Goal: Task Accomplishment & Management: Use online tool/utility

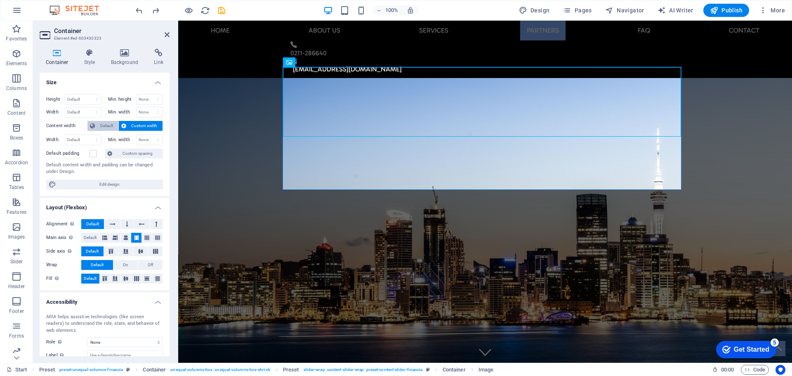
scroll to position [3512, 0]
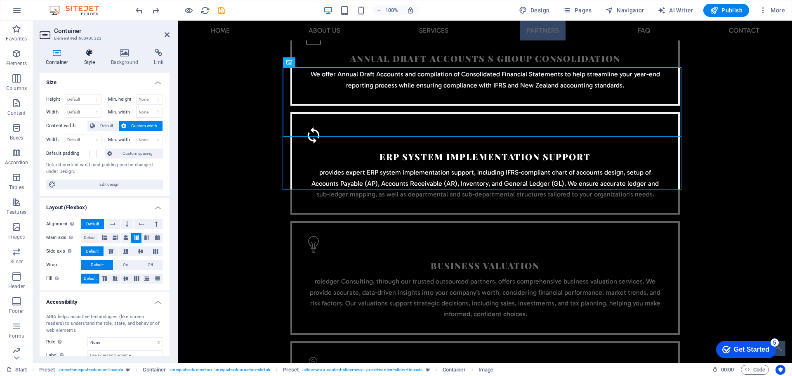
click at [89, 53] on icon at bounding box center [90, 53] width 24 height 8
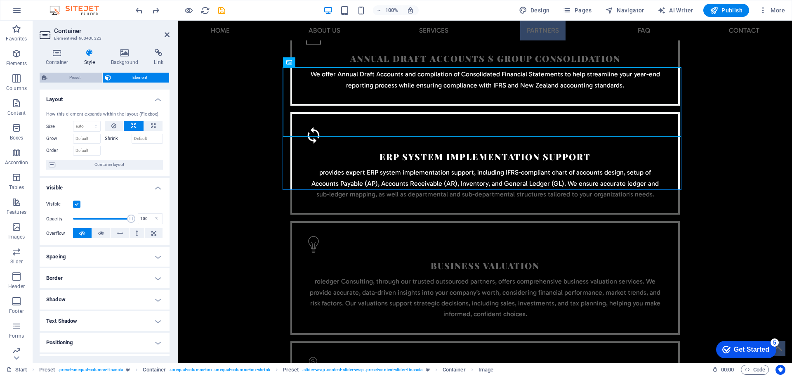
click at [71, 77] on span "Preset" at bounding box center [75, 78] width 50 height 10
select select "px"
select select "rem"
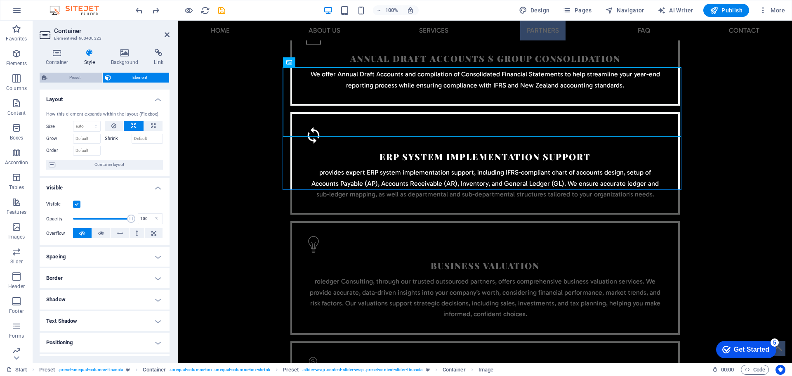
select select "rem"
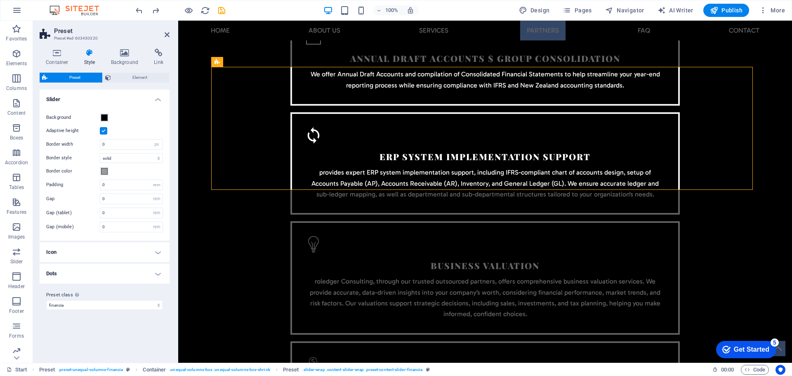
click at [104, 129] on label at bounding box center [103, 130] width 7 height 7
click at [0, 0] on input "Adaptive height" at bounding box center [0, 0] width 0 height 0
click at [104, 131] on label at bounding box center [103, 130] width 7 height 7
click at [0, 0] on input "Adaptive height" at bounding box center [0, 0] width 0 height 0
click at [104, 118] on span at bounding box center [104, 117] width 7 height 7
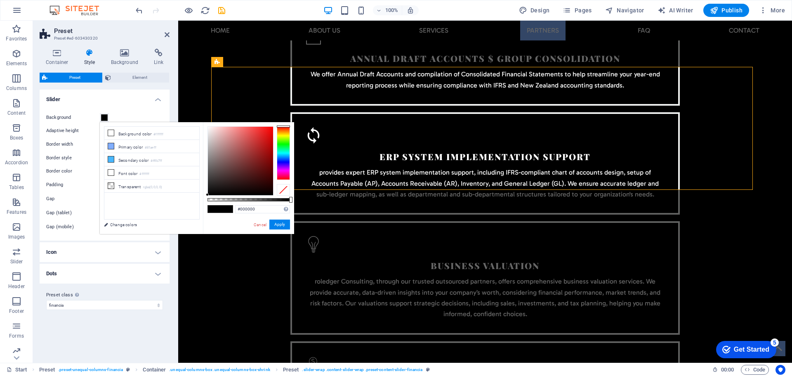
click at [104, 118] on span at bounding box center [104, 117] width 7 height 7
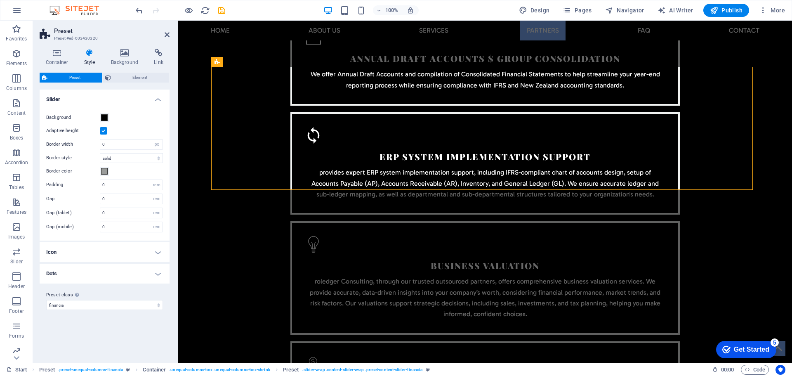
click at [156, 251] on h4 "Icon" at bounding box center [105, 252] width 130 height 20
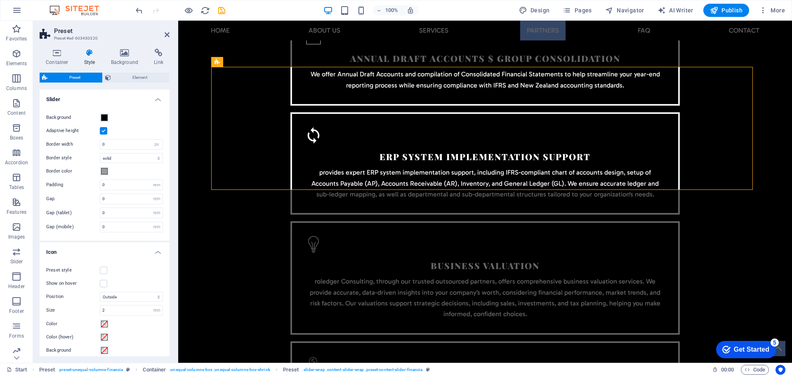
click at [156, 251] on h4 "Icon" at bounding box center [105, 249] width 130 height 15
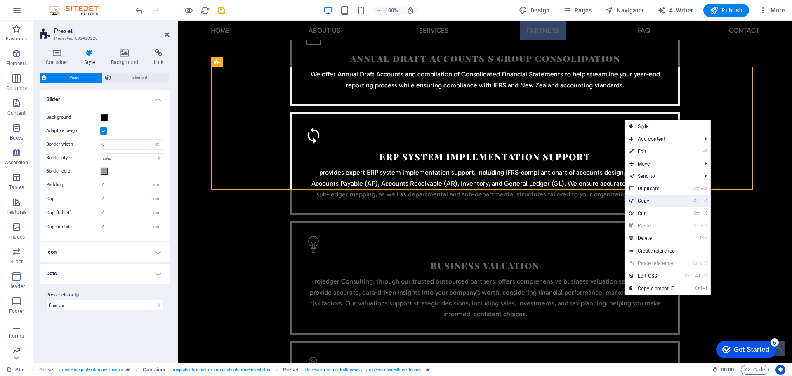
click at [653, 201] on link "Ctrl C Copy" at bounding box center [652, 201] width 55 height 12
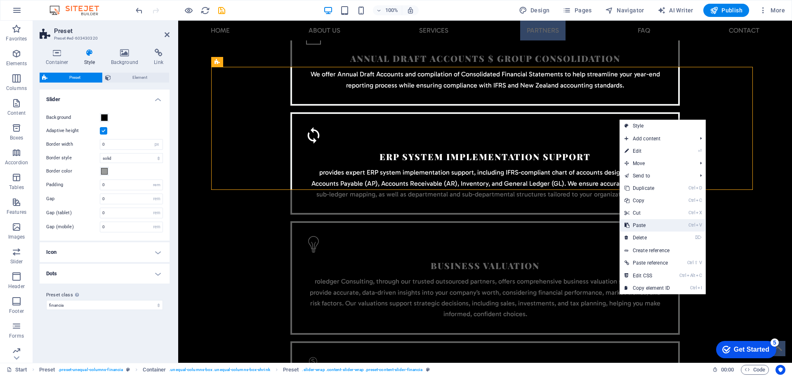
click at [642, 226] on link "Ctrl V Paste" at bounding box center [647, 225] width 55 height 12
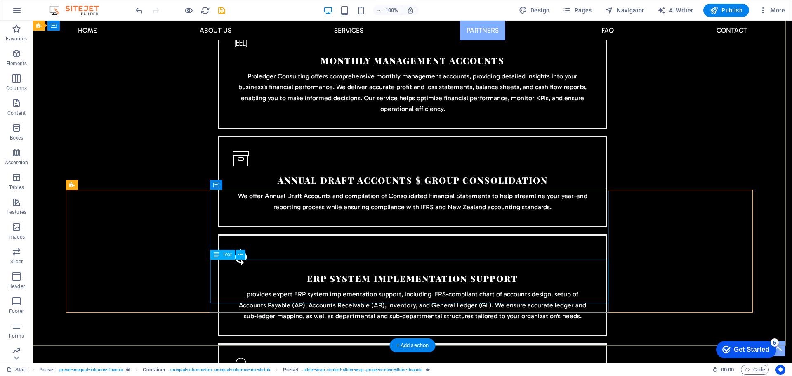
drag, startPoint x: 306, startPoint y: 266, endPoint x: 296, endPoint y: 267, distance: 9.5
drag, startPoint x: 312, startPoint y: 271, endPoint x: 289, endPoint y: 275, distance: 23.4
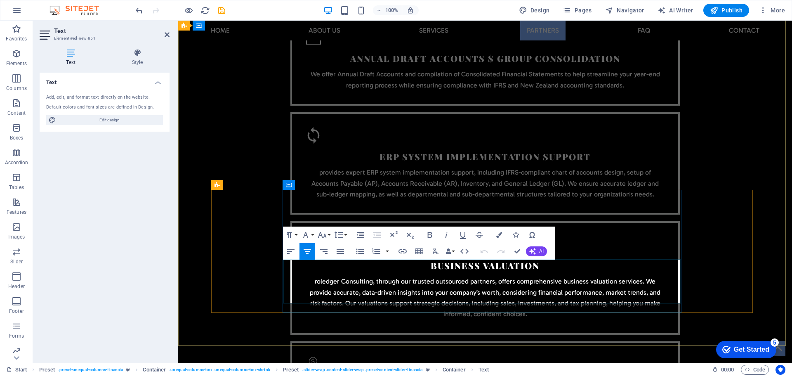
drag, startPoint x: 320, startPoint y: 264, endPoint x: 656, endPoint y: 264, distance: 335.8
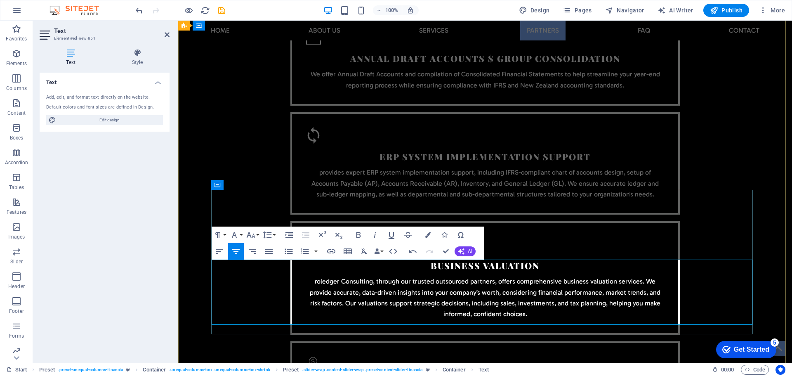
scroll to position [3863, 2]
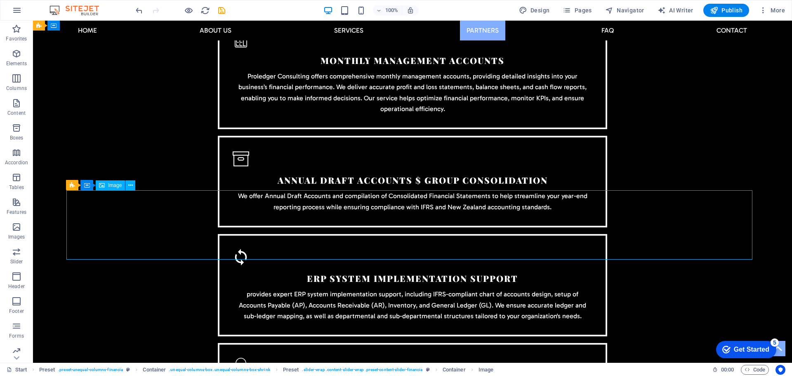
select select "px"
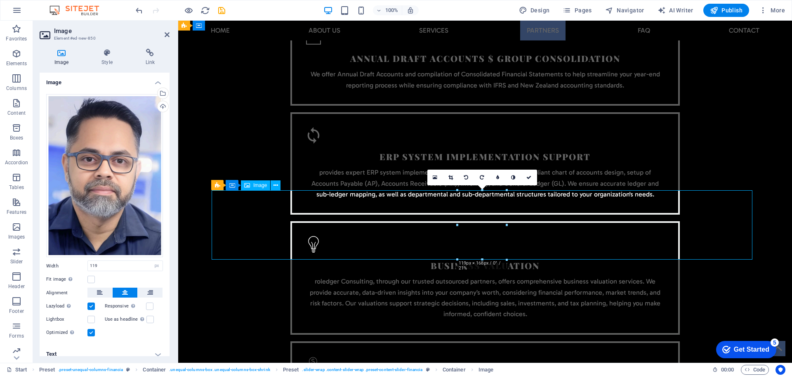
click at [62, 56] on icon at bounding box center [62, 53] width 44 height 8
click at [61, 54] on icon at bounding box center [62, 53] width 44 height 8
click at [62, 54] on icon at bounding box center [62, 53] width 44 height 8
click at [161, 107] on div "Upload" at bounding box center [162, 107] width 12 height 12
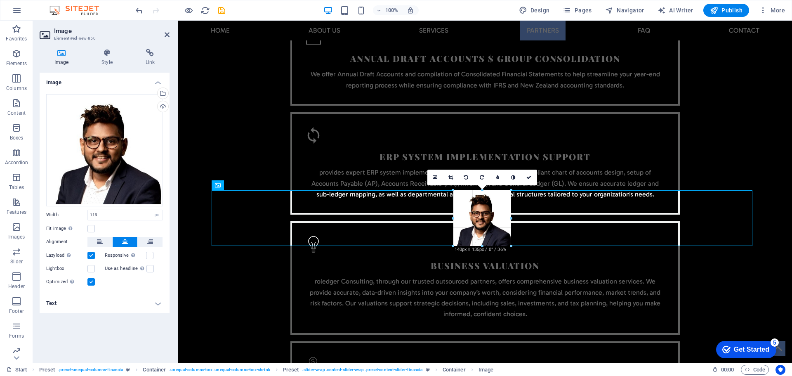
drag, startPoint x: 457, startPoint y: 236, endPoint x: 447, endPoint y: 240, distance: 10.6
type input "140"
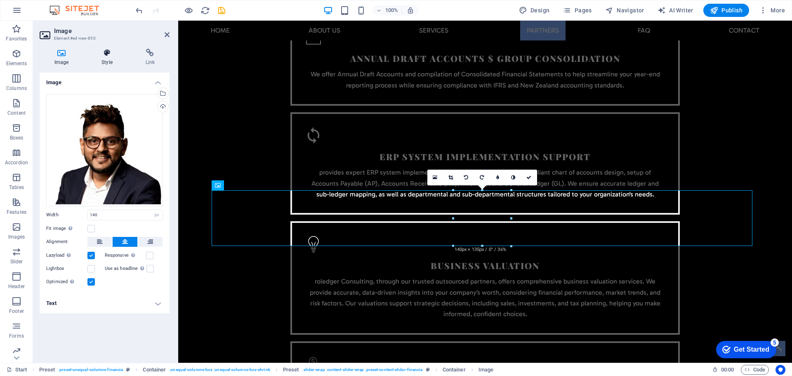
click at [105, 54] on icon at bounding box center [107, 53] width 40 height 8
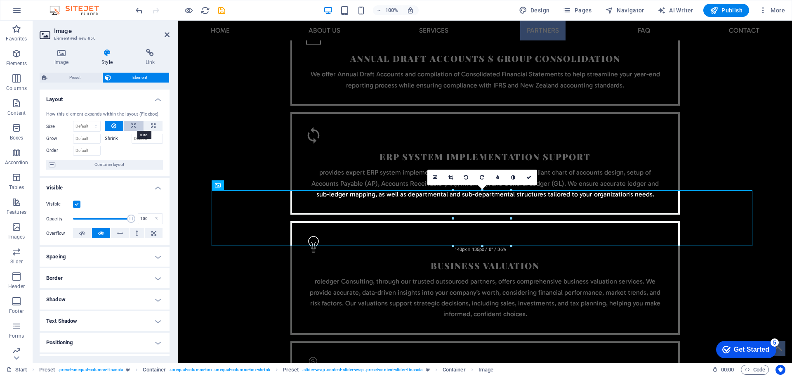
click at [131, 125] on icon at bounding box center [134, 126] width 6 height 10
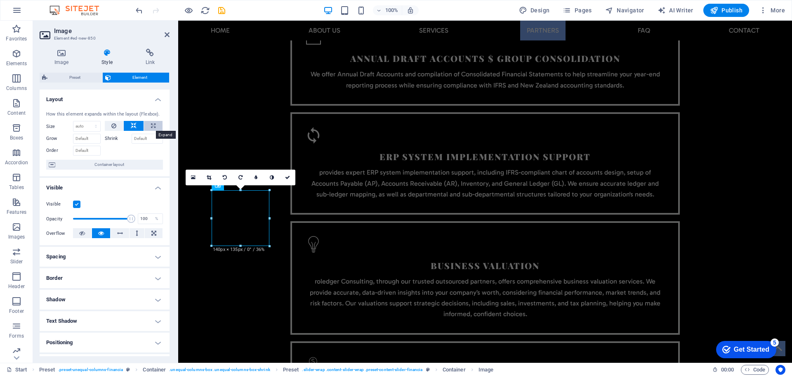
click at [153, 129] on icon at bounding box center [153, 126] width 5 height 10
type input "100"
select select "%"
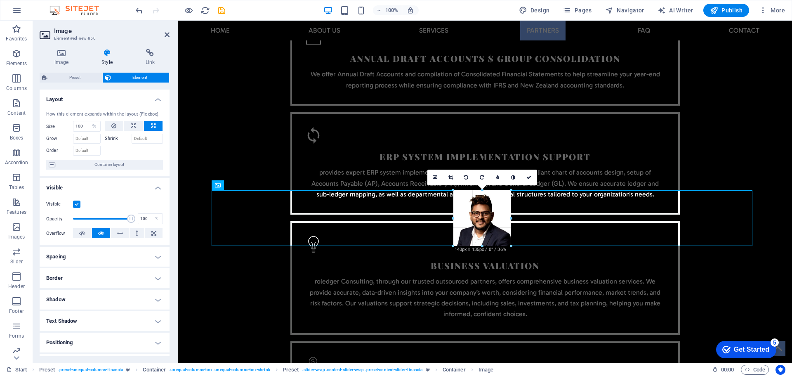
click at [510, 247] on div at bounding box center [511, 246] width 5 height 5
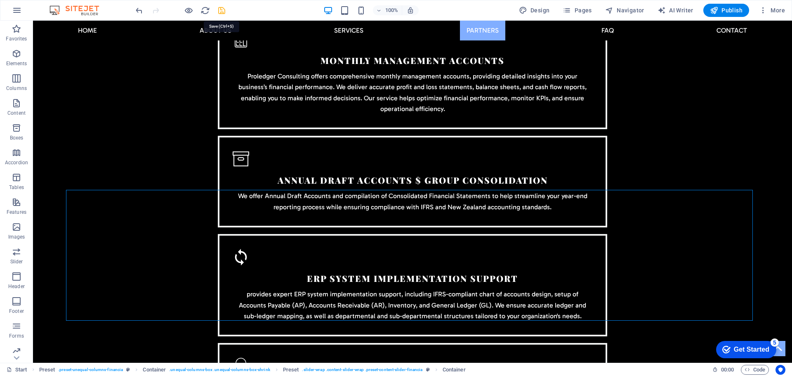
click at [222, 10] on icon "save" at bounding box center [221, 10] width 9 height 9
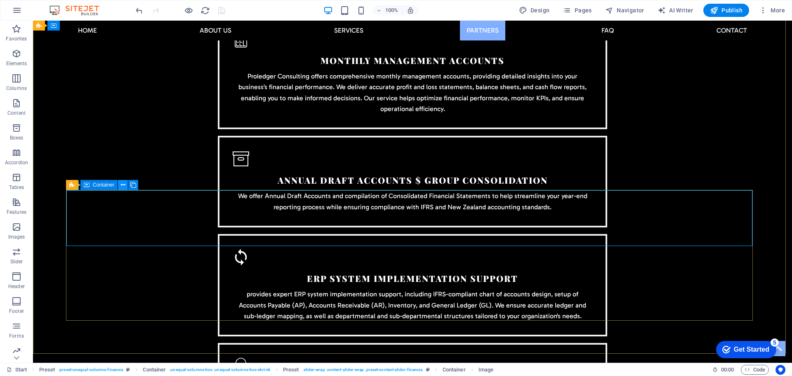
click at [123, 184] on icon at bounding box center [123, 185] width 5 height 9
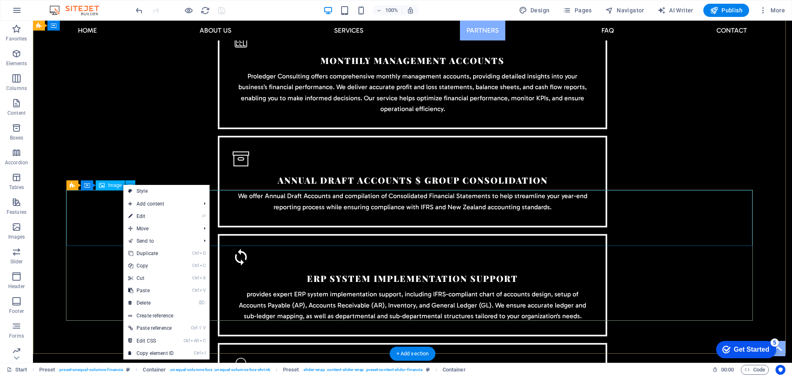
select select "%"
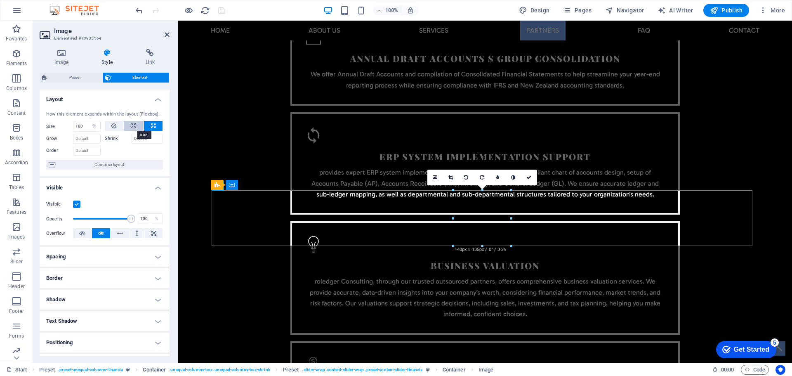
click at [129, 125] on button at bounding box center [134, 126] width 20 height 10
select select "DISABLED_OPTION_VALUE"
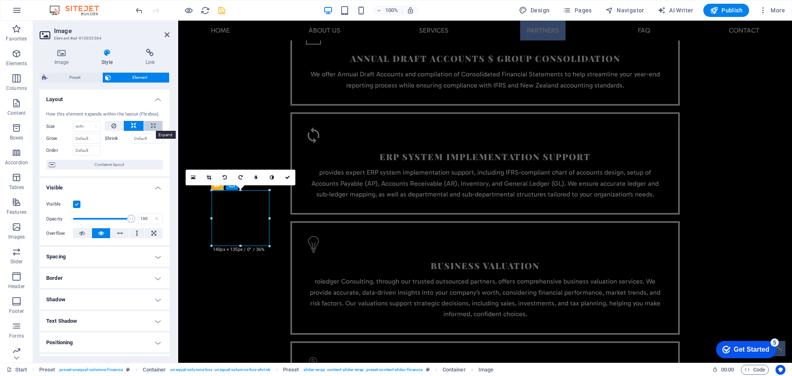
click at [148, 125] on button at bounding box center [153, 126] width 19 height 10
type input "100"
select select "%"
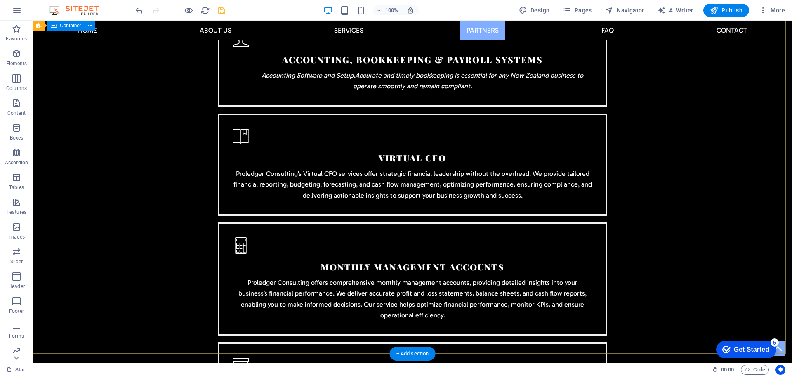
scroll to position [3512, 0]
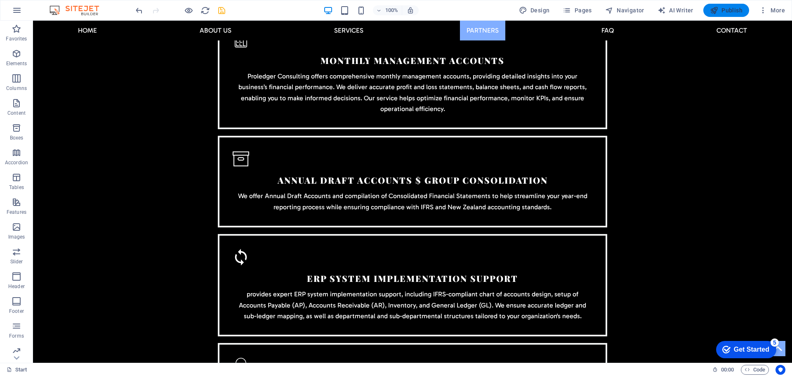
click at [730, 9] on span "Publish" at bounding box center [726, 10] width 33 height 8
